Goal: Task Accomplishment & Management: Manage account settings

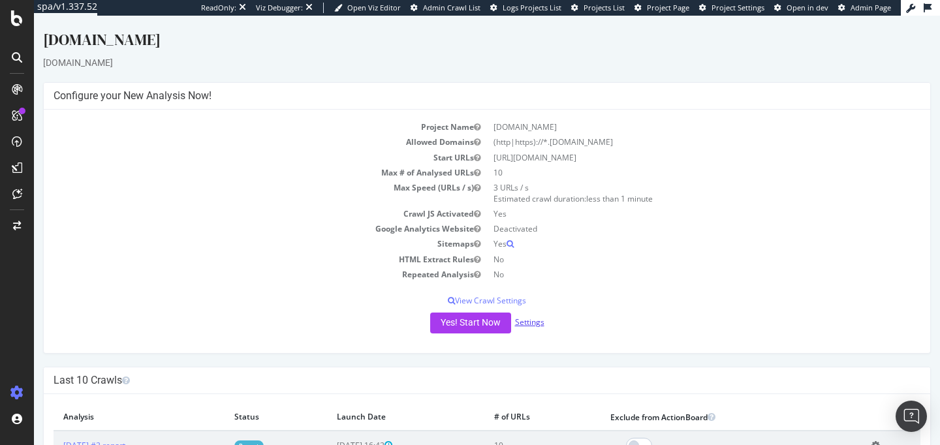
click at [528, 322] on link "Settings" at bounding box center [529, 322] width 29 height 11
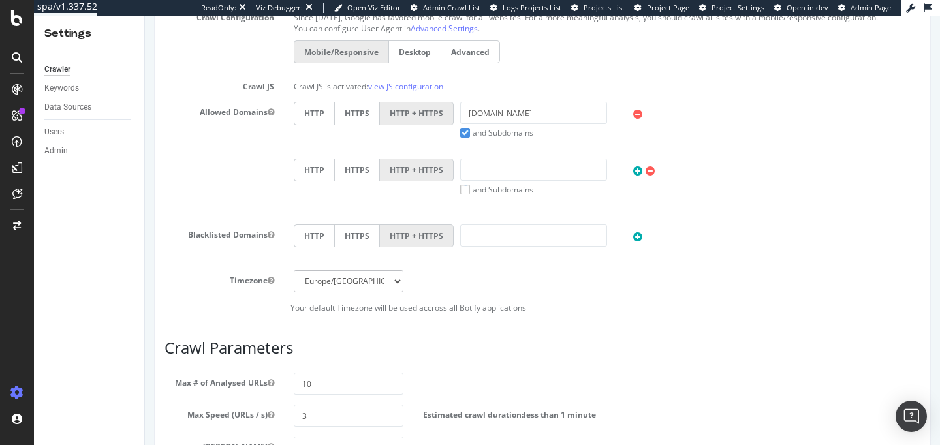
scroll to position [643, 0]
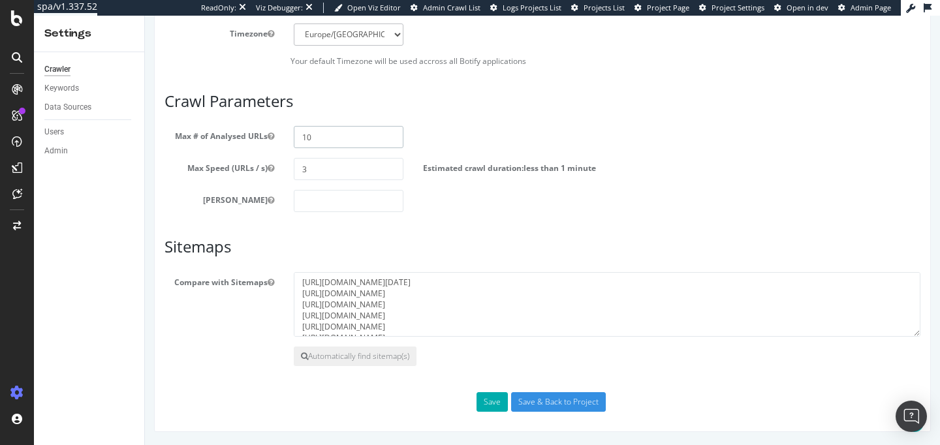
click at [339, 136] on input "10" at bounding box center [349, 137] width 110 height 22
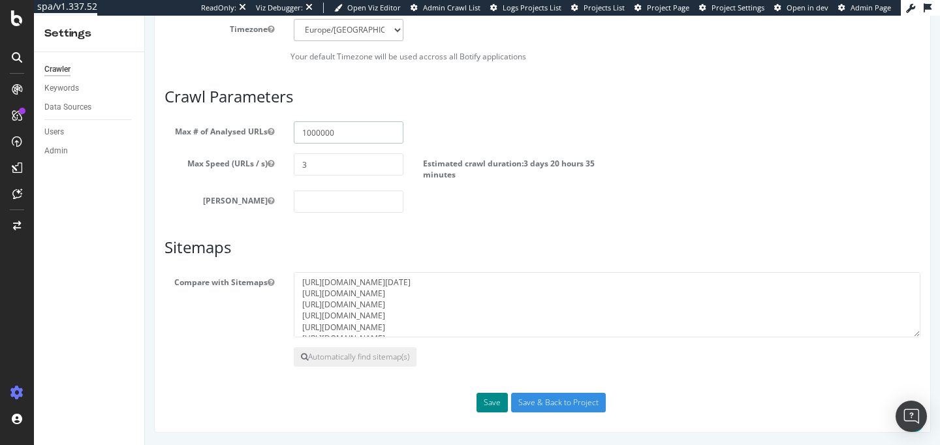
type input "1000000"
click at [496, 399] on button "Save" at bounding box center [491, 403] width 31 height 20
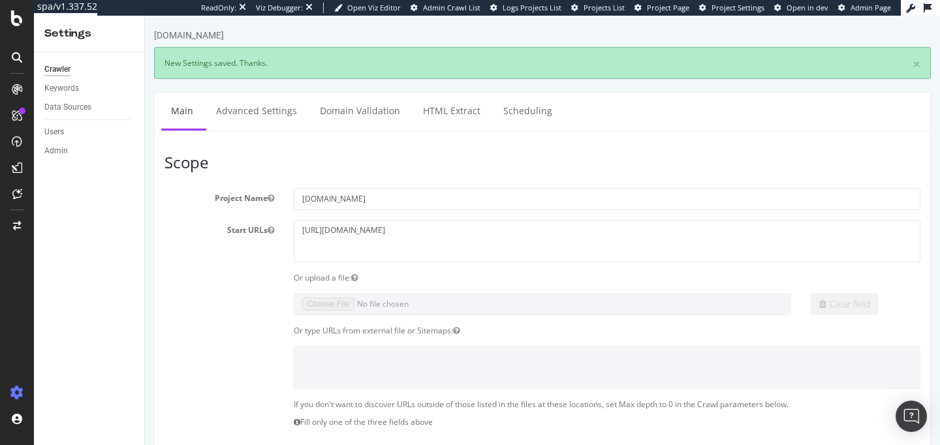
scroll to position [0, 0]
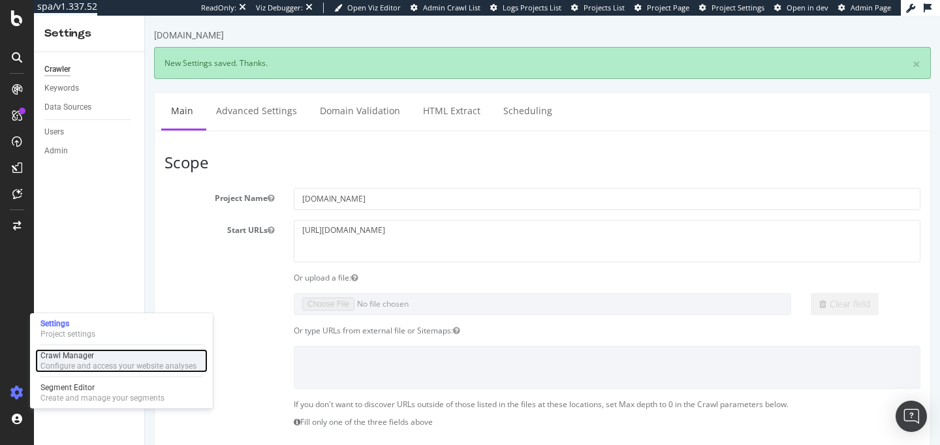
click at [86, 350] on div "Crawl Manager" at bounding box center [118, 355] width 156 height 10
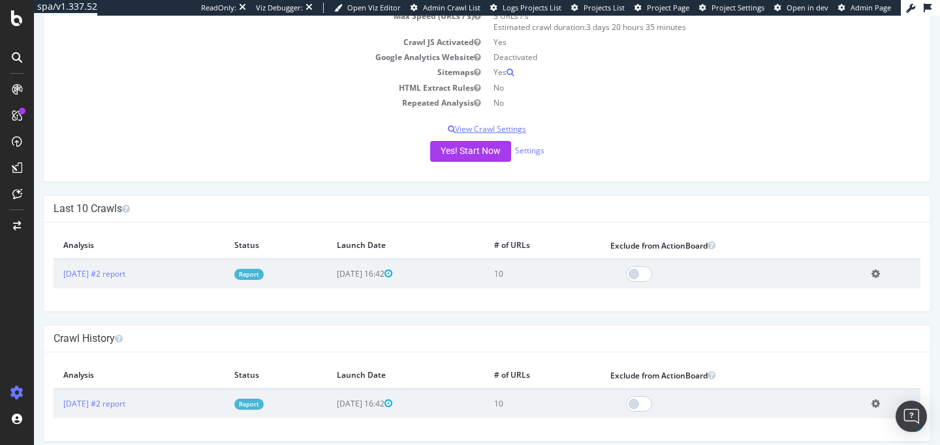
scroll to position [172, 0]
click at [466, 157] on button "Yes! Start Now" at bounding box center [470, 150] width 81 height 21
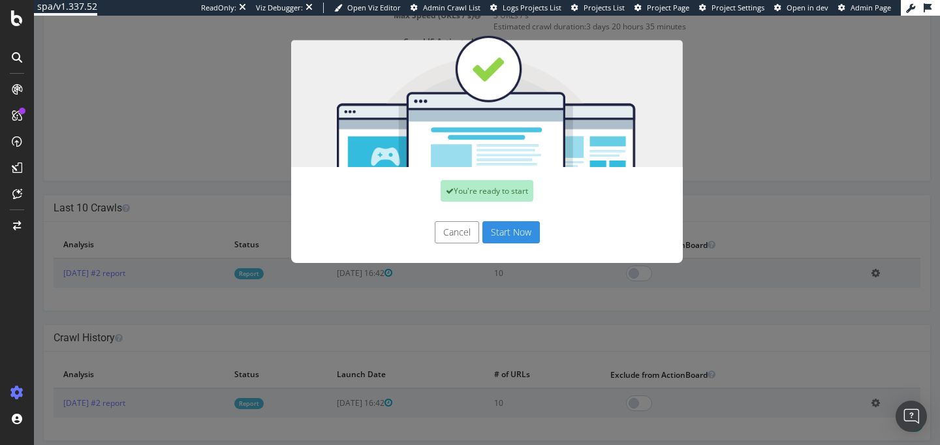
click at [523, 223] on button "Start Now" at bounding box center [510, 232] width 57 height 22
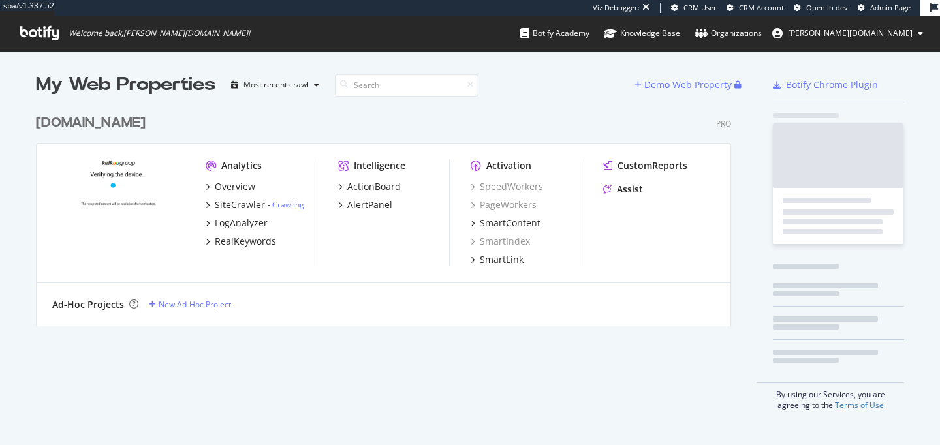
scroll to position [228, 705]
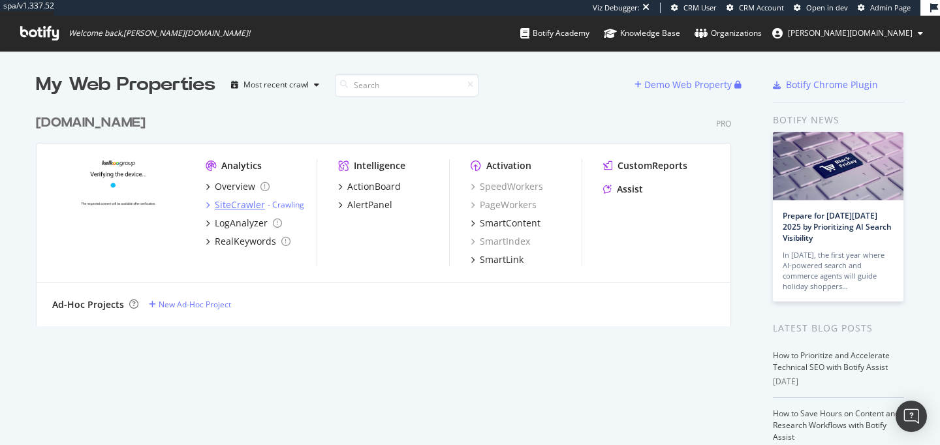
click at [240, 210] on div "SiteCrawler" at bounding box center [240, 204] width 50 height 13
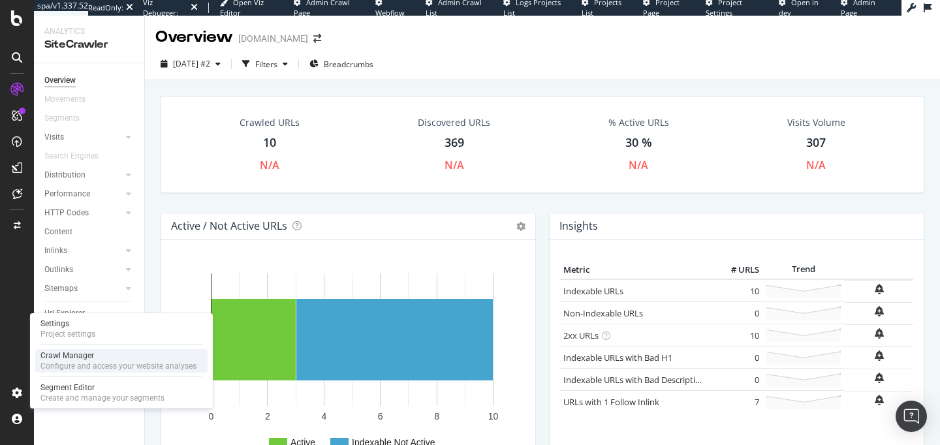
click at [75, 358] on div "Crawl Manager" at bounding box center [118, 355] width 156 height 10
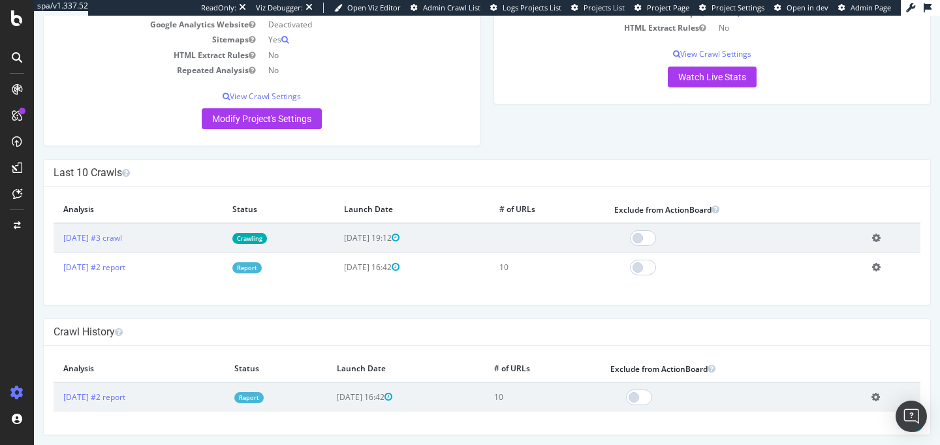
scroll to position [220, 0]
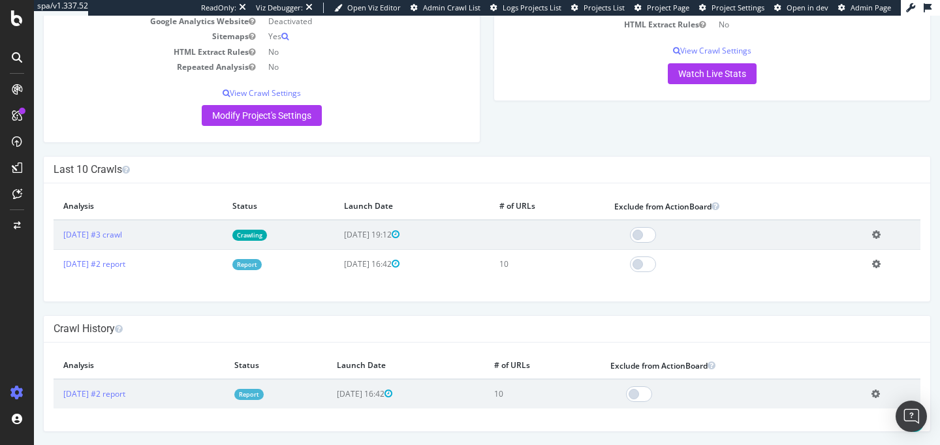
click at [880, 265] on icon at bounding box center [876, 264] width 8 height 10
click at [845, 296] on link "Delete analysis" at bounding box center [828, 301] width 104 height 18
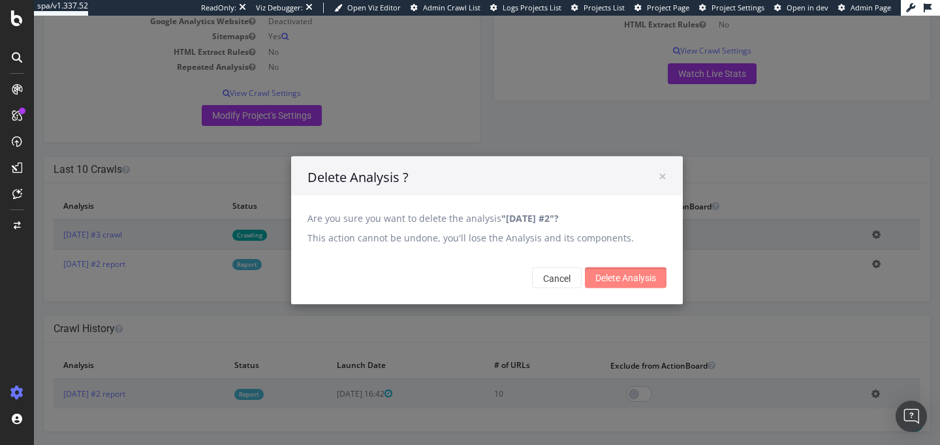
click at [625, 269] on input "Delete Analysis" at bounding box center [626, 278] width 82 height 21
